Goal: Find specific page/section: Find specific page/section

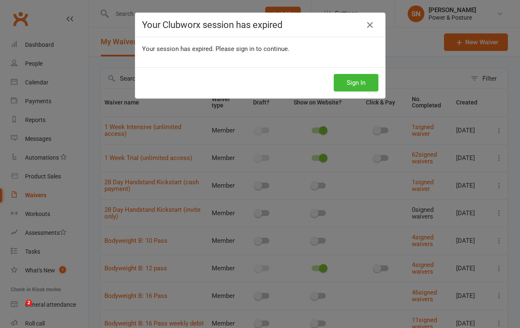
select select "100"
click at [351, 83] on button "Sign In" at bounding box center [356, 83] width 45 height 18
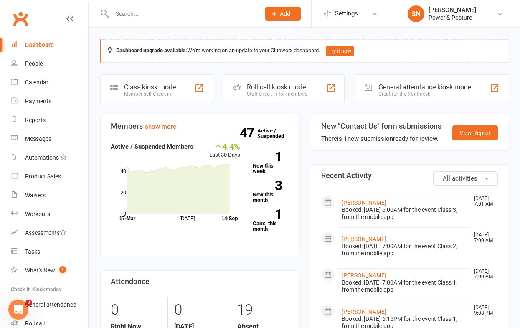
click at [220, 13] on input "text" at bounding box center [181, 14] width 145 height 12
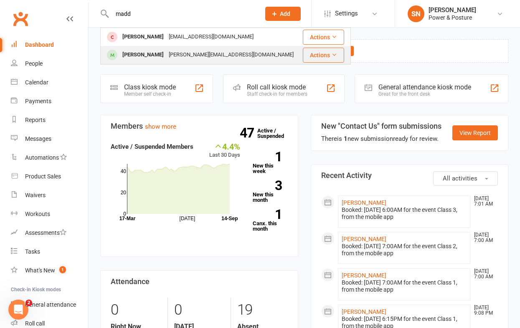
type input "madd"
click at [194, 54] on div "madeleine.orneus@gmail.com" at bounding box center [231, 55] width 130 height 12
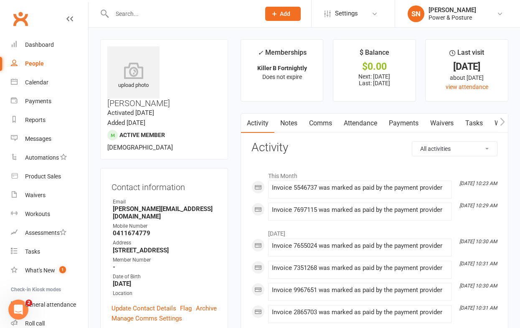
click at [399, 120] on link "Payments" at bounding box center [403, 123] width 41 height 19
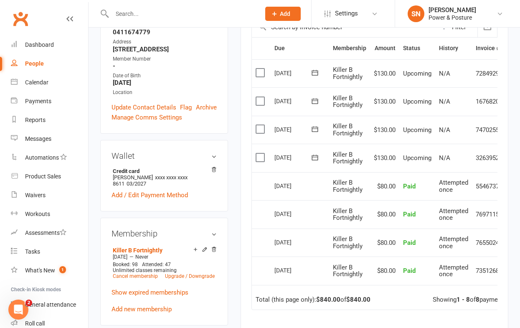
scroll to position [202, 0]
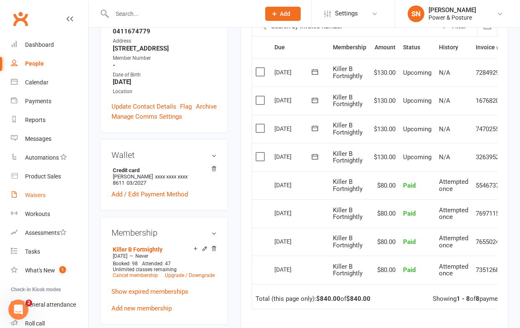
click at [39, 193] on div "Waivers" at bounding box center [35, 195] width 20 height 7
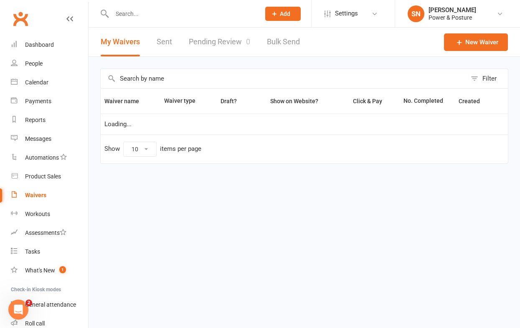
select select "100"
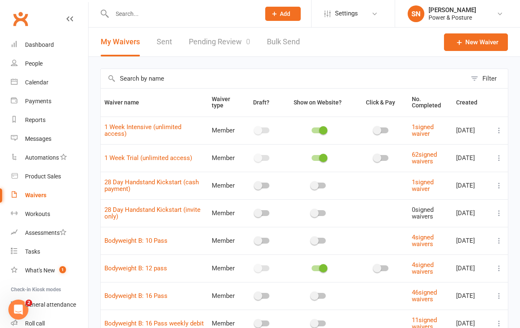
click at [499, 156] on icon at bounding box center [499, 158] width 8 height 8
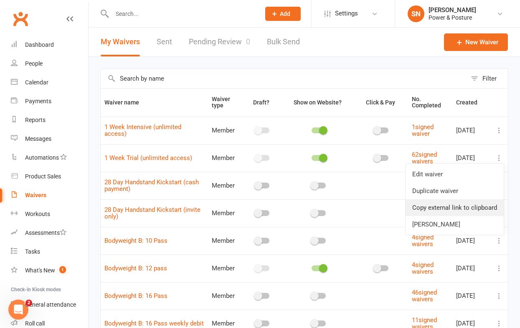
click at [442, 205] on link "Copy external link to clipboard" at bounding box center [454, 207] width 98 height 17
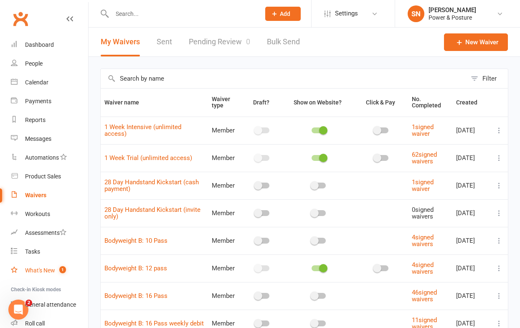
click at [43, 269] on div "What's New" at bounding box center [40, 270] width 30 height 7
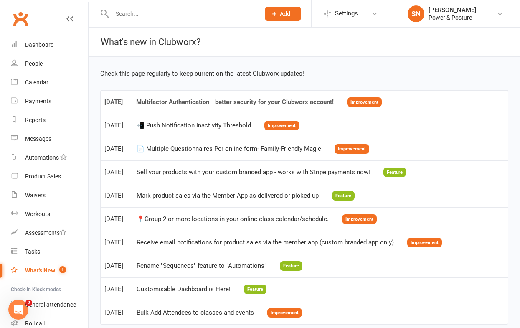
click at [242, 99] on div "Multifactor Authentication - better security for your Clubworx account!" at bounding box center [234, 102] width 197 height 7
